Goal: Transaction & Acquisition: Purchase product/service

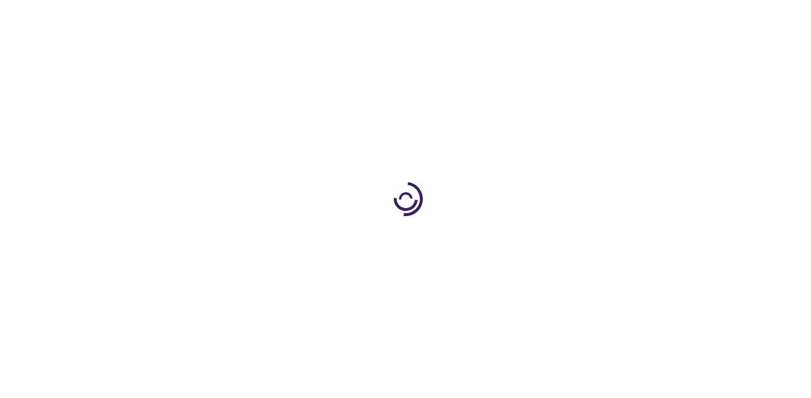
type input "1"
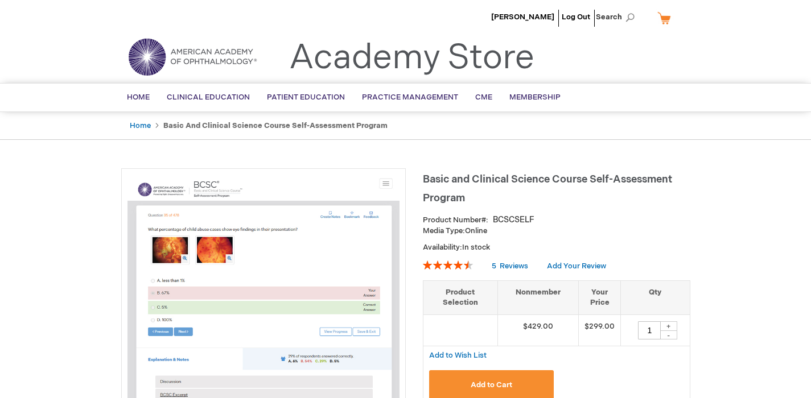
click at [655, 94] on ul "Home Clinical Education Product Line BCSC® (Basic and Clinical Science Course) …" at bounding box center [406, 98] width 592 height 28
click at [517, 17] on span "[PERSON_NAME]" at bounding box center [522, 17] width 63 height 9
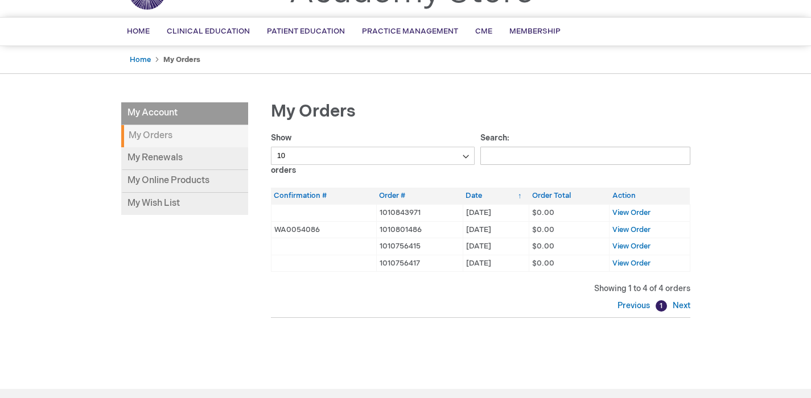
scroll to position [68, 0]
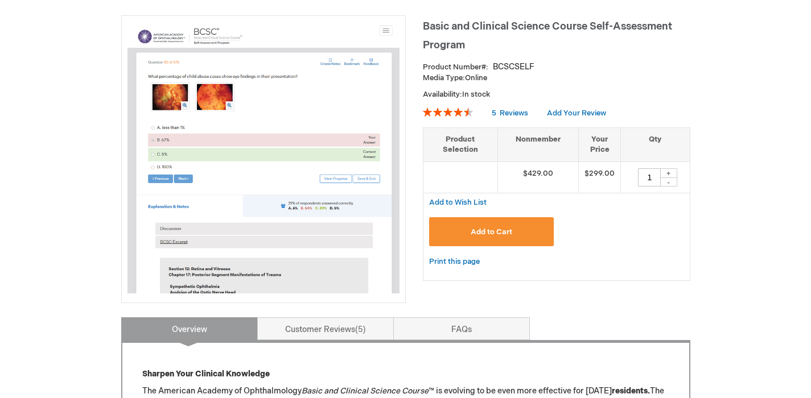
scroll to position [151, 0]
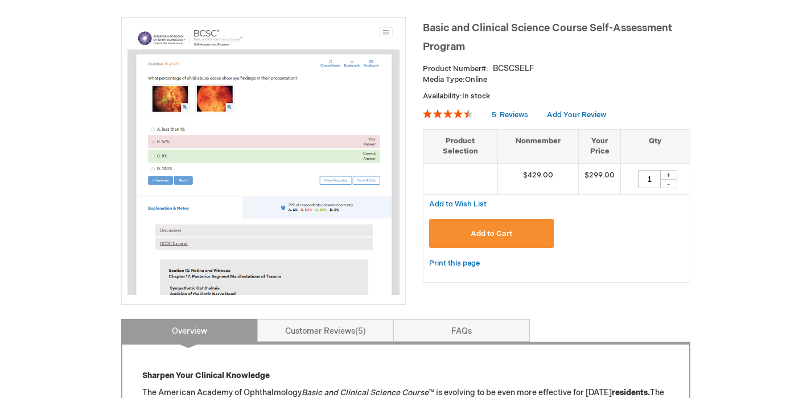
click at [265, 156] on img at bounding box center [263, 159] width 272 height 272
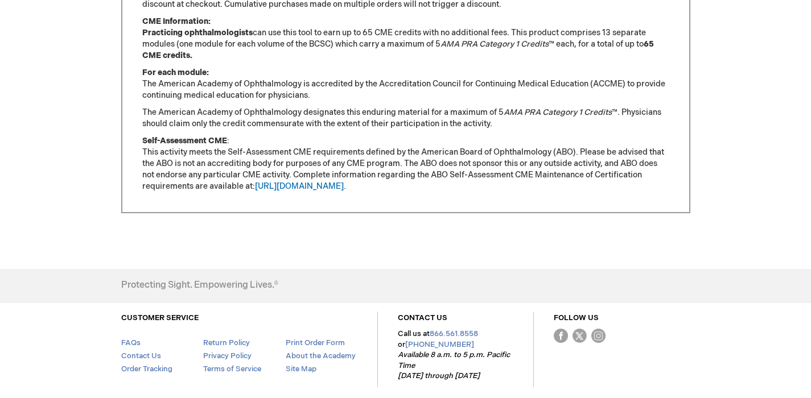
scroll to position [1061, 0]
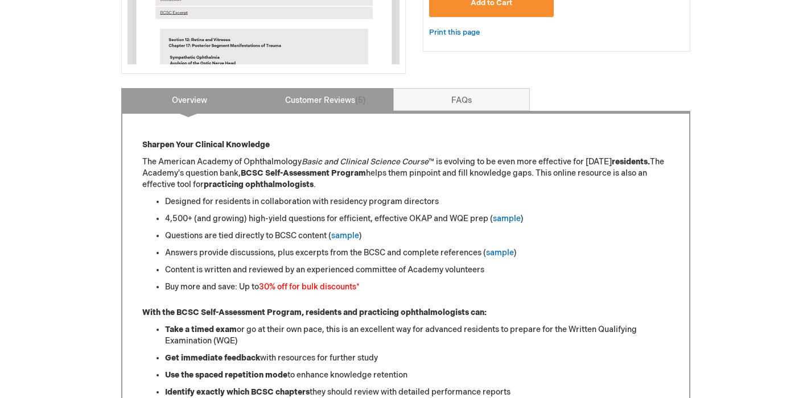
click at [341, 100] on link "Customer Reviews 5" at bounding box center [325, 99] width 137 height 23
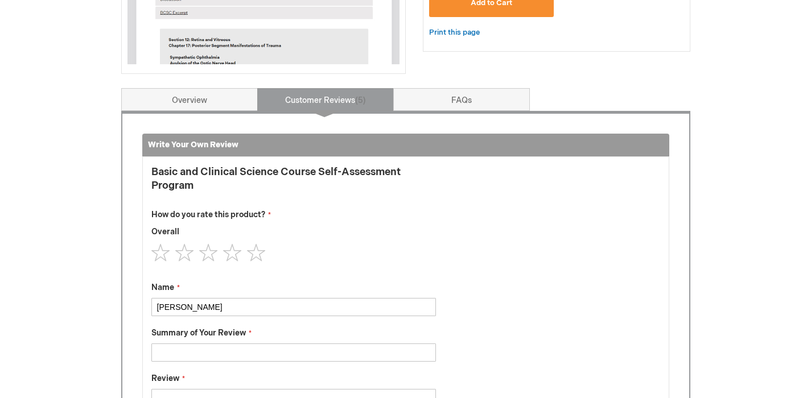
scroll to position [471, 0]
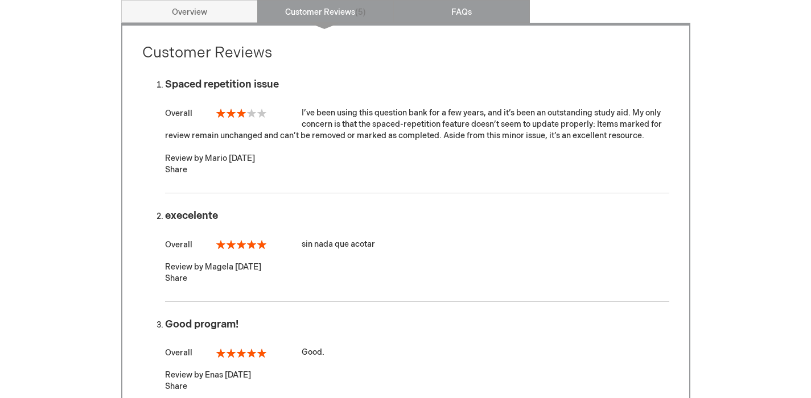
click at [464, 13] on link "FAQs" at bounding box center [461, 11] width 137 height 23
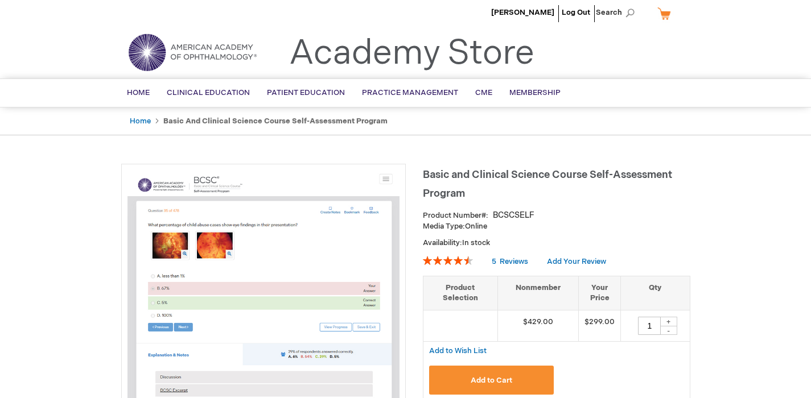
scroll to position [3, 0]
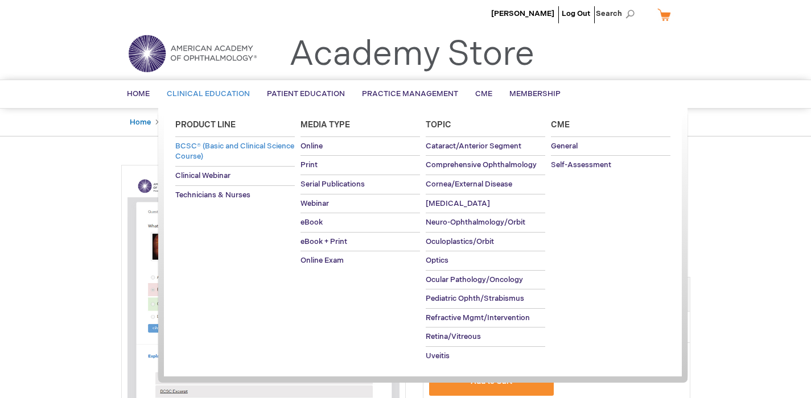
click at [223, 146] on span "BCSC® (Basic and Clinical Science Course)" at bounding box center [234, 152] width 119 height 20
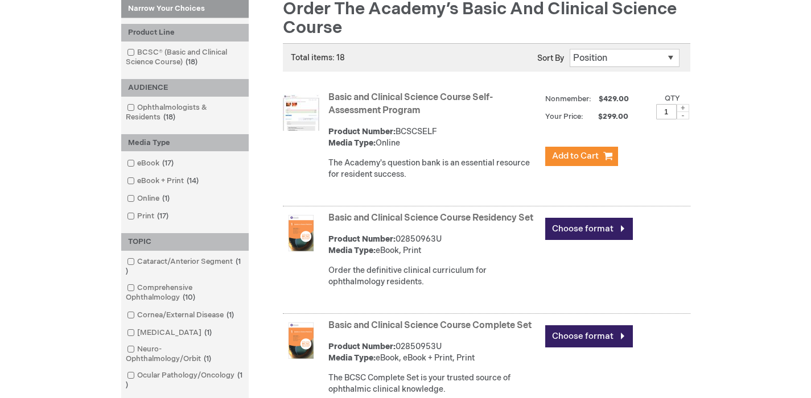
scroll to position [169, 0]
click at [301, 114] on img at bounding box center [301, 113] width 36 height 36
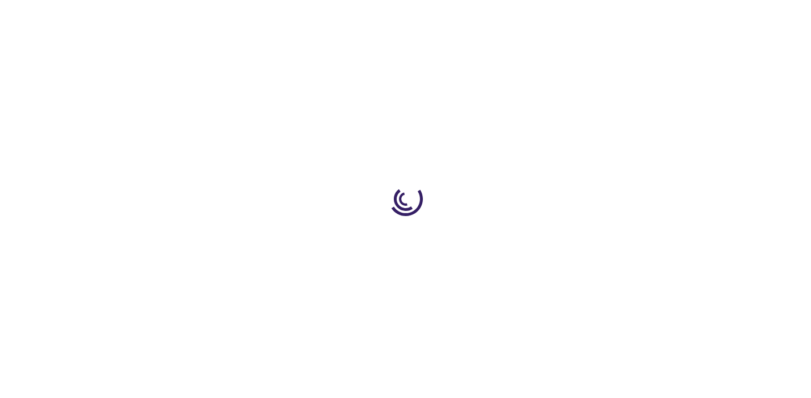
type input "1"
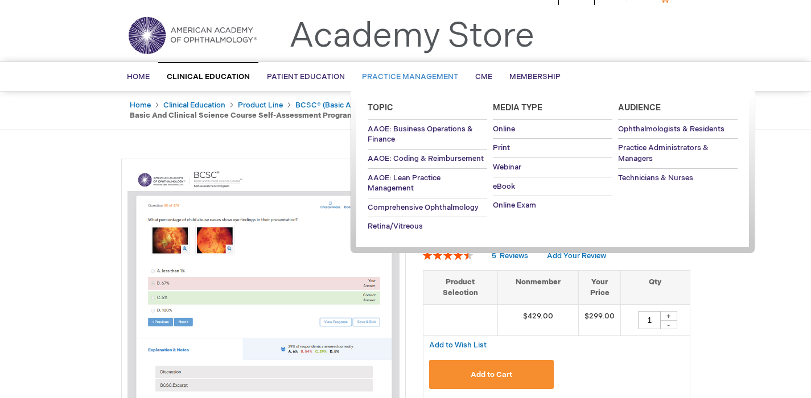
scroll to position [21, 0]
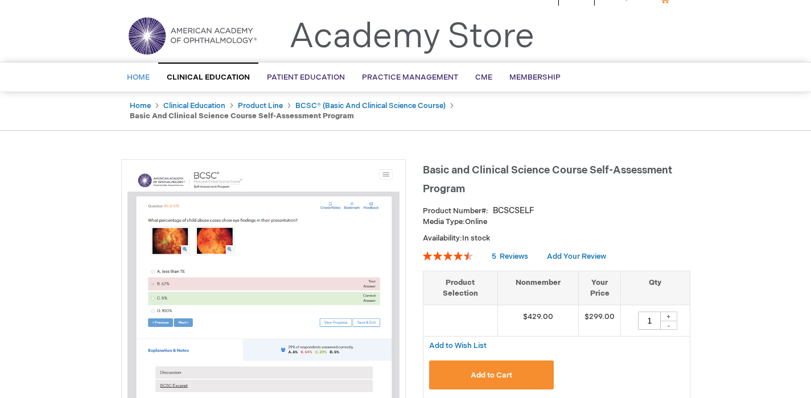
click at [142, 76] on span "Home" at bounding box center [138, 77] width 23 height 9
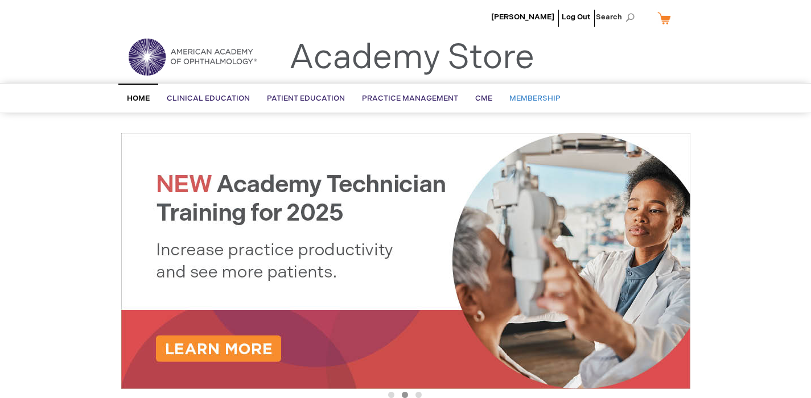
click at [531, 94] on span "Membership" at bounding box center [534, 98] width 51 height 9
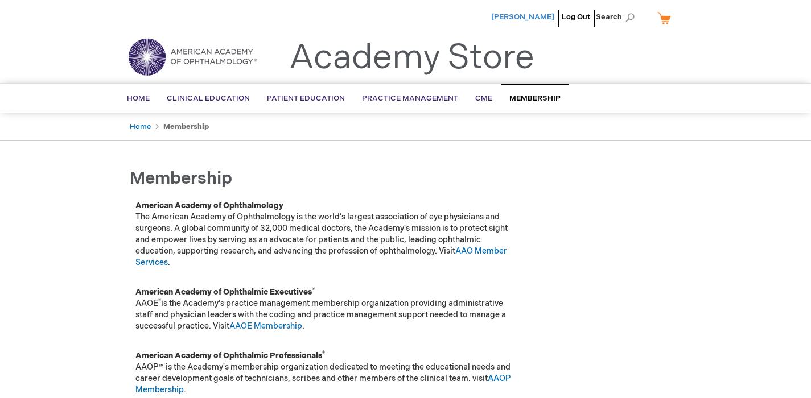
click at [538, 18] on span "[PERSON_NAME]" at bounding box center [522, 17] width 63 height 9
